Goal: Information Seeking & Learning: Learn about a topic

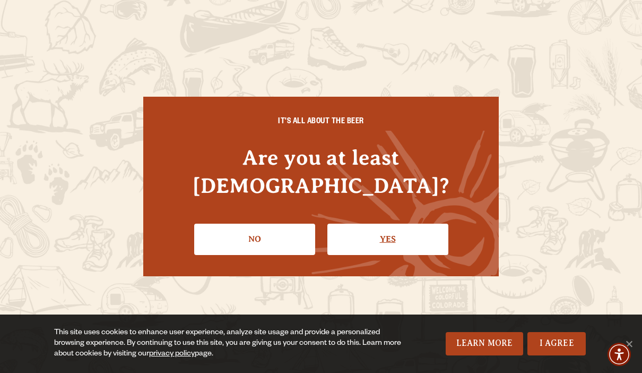
click at [349, 234] on link "Yes" at bounding box center [387, 238] width 121 height 31
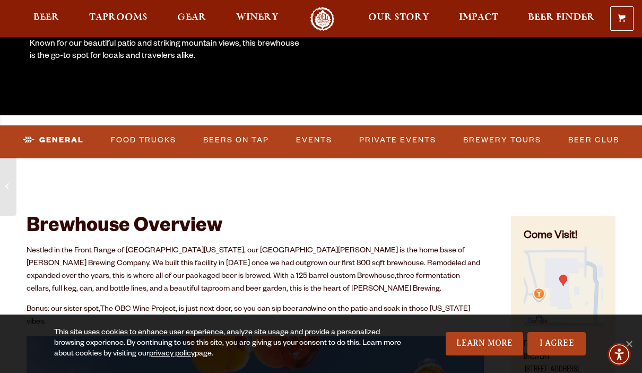
scroll to position [260, 0]
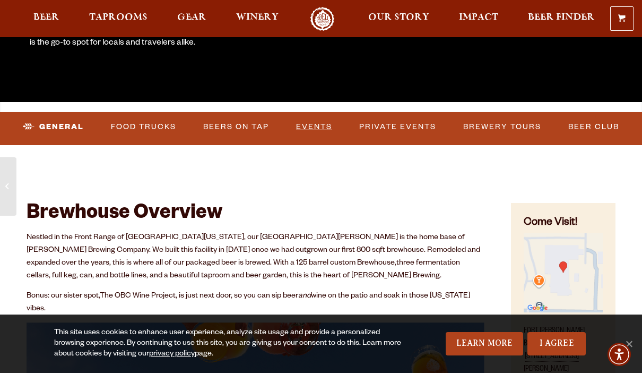
click at [315, 128] on link "Events" at bounding box center [314, 127] width 45 height 24
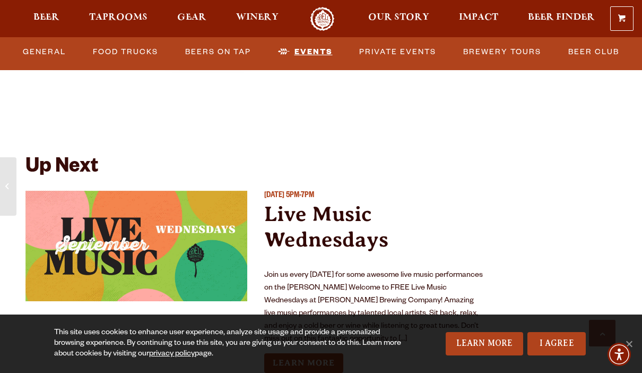
scroll to position [3888, 0]
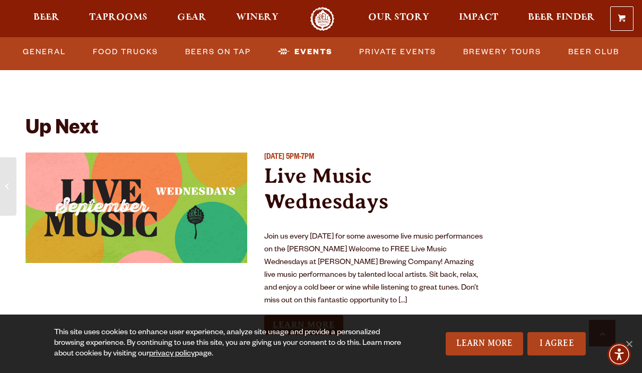
click at [311, 315] on link "Learn More" at bounding box center [303, 325] width 79 height 20
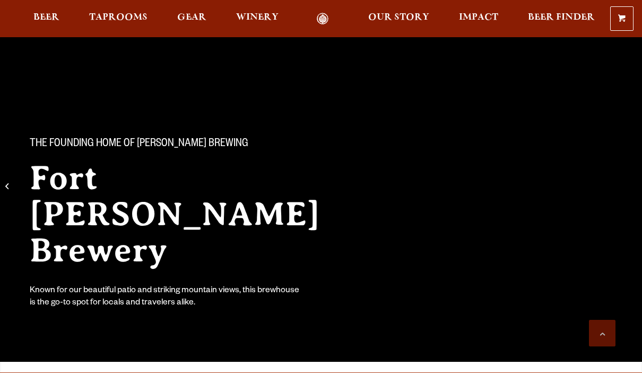
scroll to position [3930, 0]
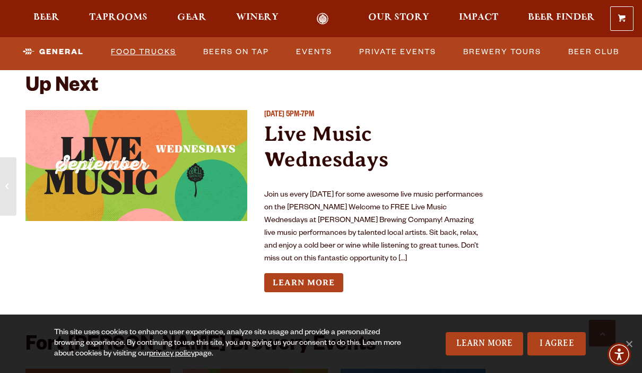
click at [158, 49] on link "Food Trucks" at bounding box center [144, 52] width 74 height 24
click at [154, 54] on link "Food Trucks" at bounding box center [135, 52] width 93 height 24
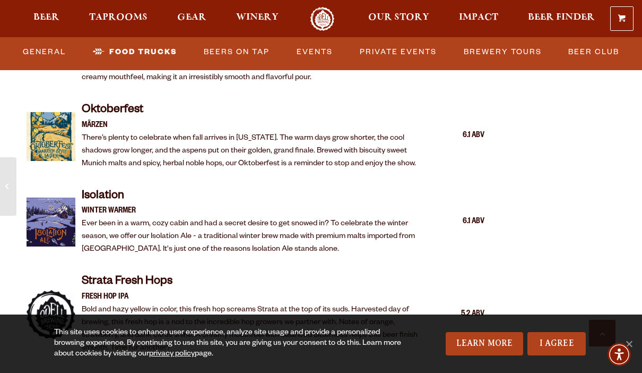
scroll to position [2040, 0]
